Goal: Task Accomplishment & Management: Complete application form

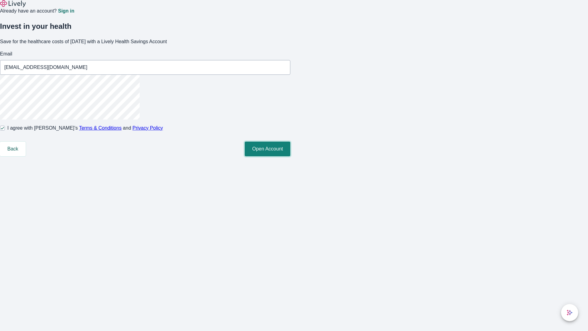
click at [290, 156] on button "Open Account" at bounding box center [268, 149] width 46 height 15
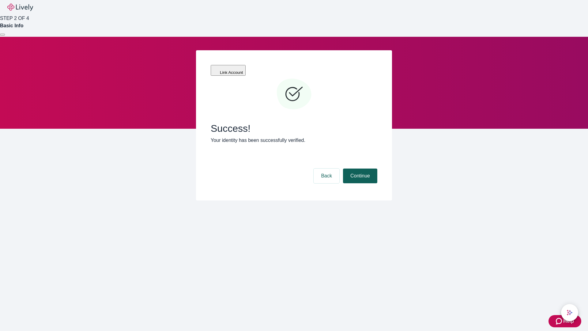
click at [359, 168] on button "Continue" at bounding box center [360, 175] width 34 height 15
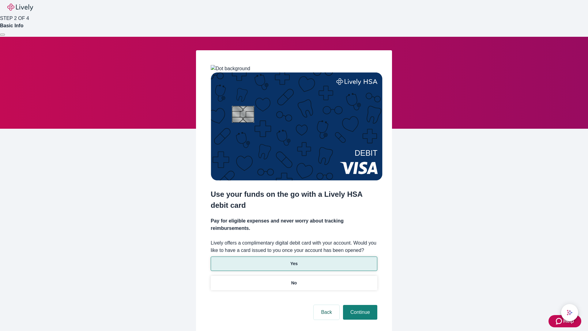
click at [294, 260] on p "Yes" at bounding box center [293, 263] width 7 height 6
click at [359, 305] on button "Continue" at bounding box center [360, 312] width 34 height 15
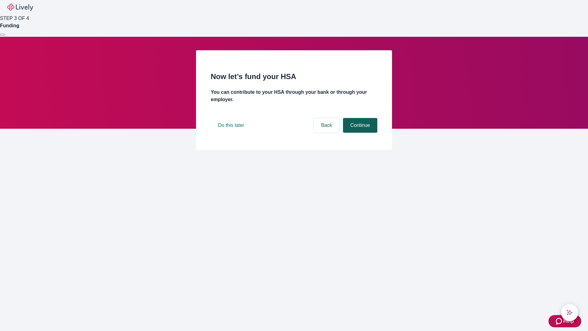
click at [359, 133] on button "Continue" at bounding box center [360, 125] width 34 height 15
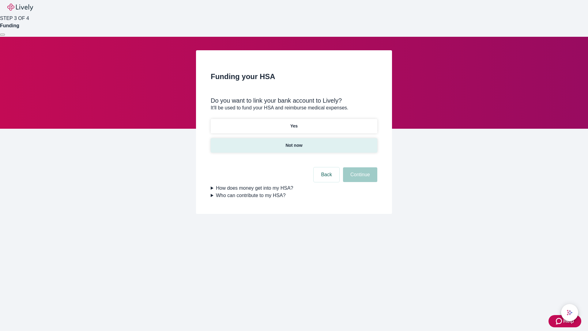
click at [294, 142] on p "Not now" at bounding box center [294, 145] width 17 height 6
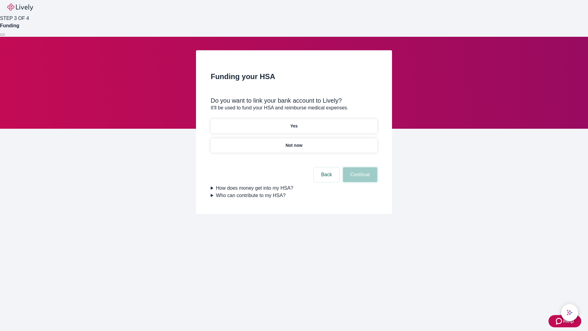
click at [359, 178] on button "Continue" at bounding box center [360, 174] width 34 height 15
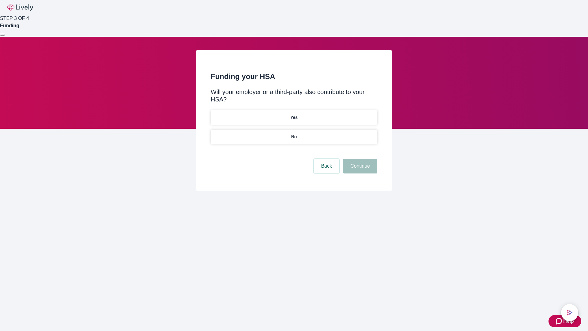
click at [294, 134] on p "No" at bounding box center [294, 137] width 6 height 6
click at [359, 159] on button "Continue" at bounding box center [360, 166] width 34 height 15
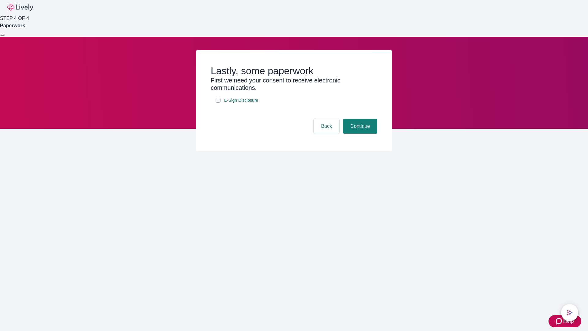
click at [218, 103] on input "E-Sign Disclosure" at bounding box center [218, 100] width 5 height 5
checkbox input "true"
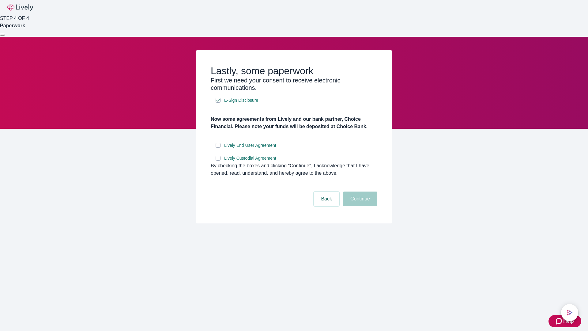
click at [218, 148] on input "Lively End User Agreement" at bounding box center [218, 145] width 5 height 5
checkbox input "true"
click at [218, 161] on input "Lively Custodial Agreement" at bounding box center [218, 158] width 5 height 5
checkbox input "true"
click at [359, 206] on button "Continue" at bounding box center [360, 198] width 34 height 15
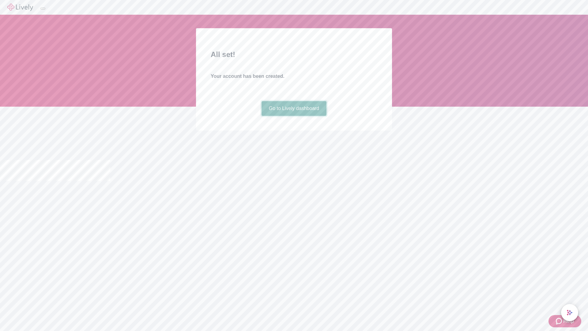
click at [294, 116] on link "Go to Lively dashboard" at bounding box center [294, 108] width 65 height 15
